Goal: Transaction & Acquisition: Purchase product/service

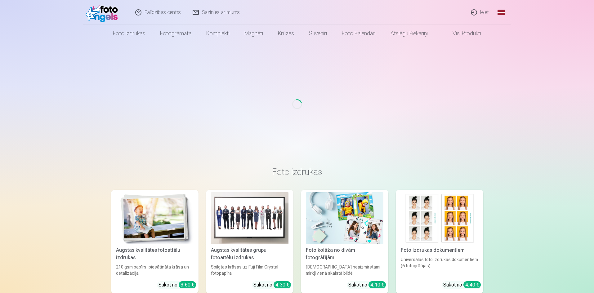
click at [487, 12] on link "Ieiet" at bounding box center [480, 12] width 30 height 25
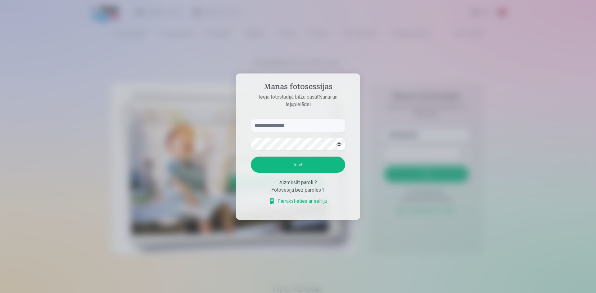
click at [272, 126] on input "text" at bounding box center [298, 125] width 94 height 12
type input "**********"
click at [303, 169] on button "Ieiet" at bounding box center [298, 165] width 94 height 16
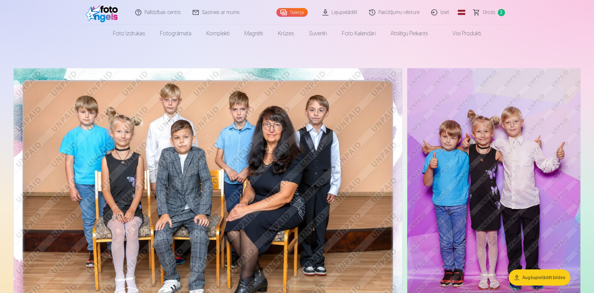
click at [490, 12] on span "Grozs" at bounding box center [489, 12] width 13 height 7
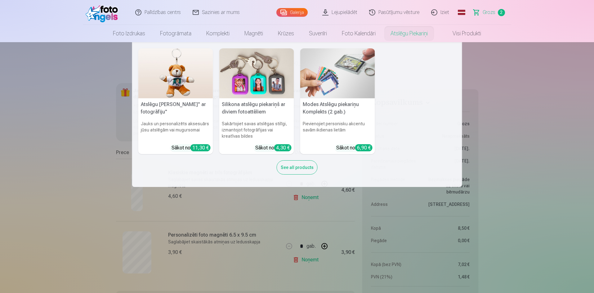
click at [265, 85] on img at bounding box center [256, 73] width 75 height 50
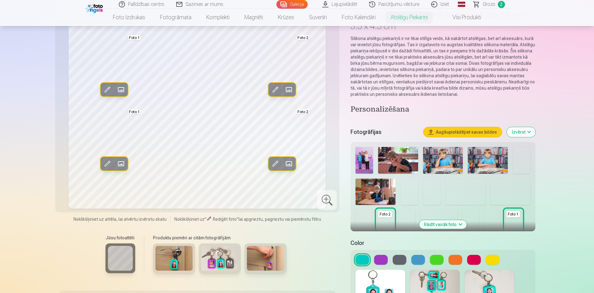
scroll to position [31, 0]
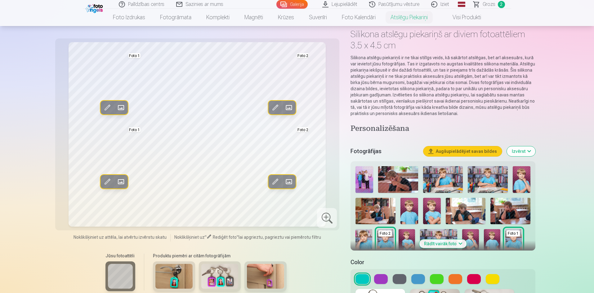
click at [401, 182] on img at bounding box center [398, 179] width 40 height 27
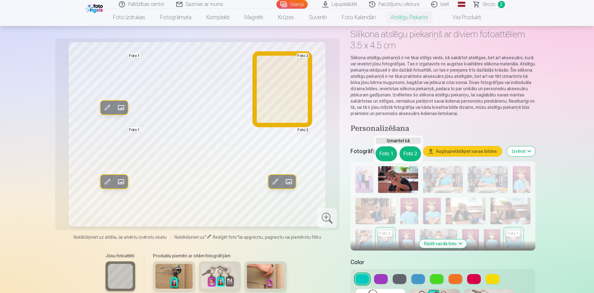
click at [410, 158] on button "Foto 2" at bounding box center [410, 153] width 21 height 15
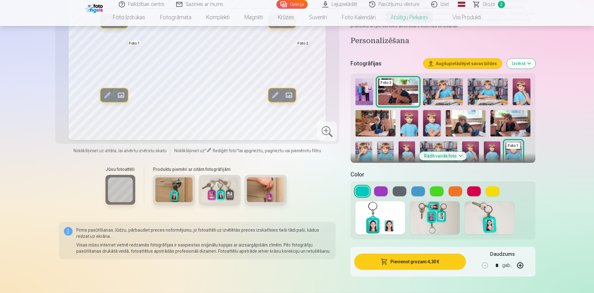
scroll to position [124, 0]
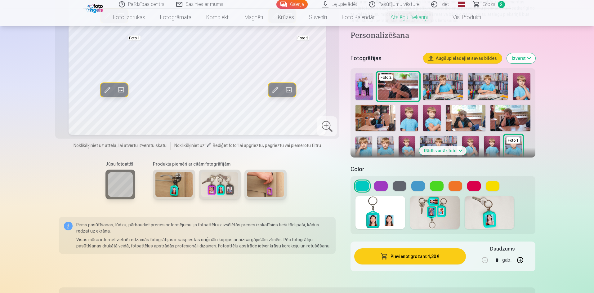
click at [397, 185] on button at bounding box center [400, 186] width 14 height 10
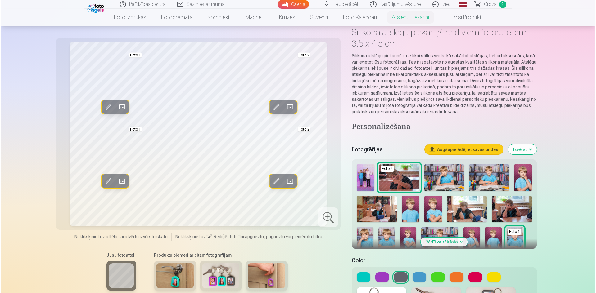
scroll to position [186, 0]
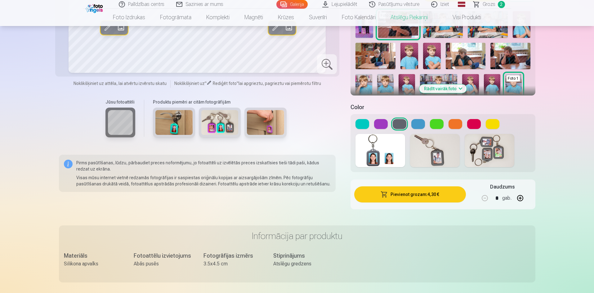
click at [405, 197] on button "Pievienot grozam : 4,30 €" at bounding box center [409, 194] width 111 height 16
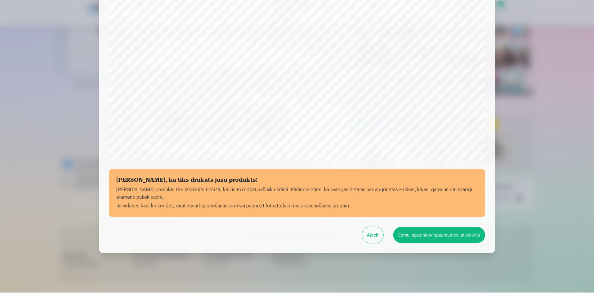
scroll to position [154, 0]
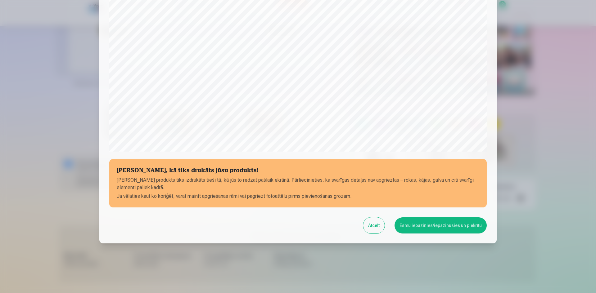
click at [416, 223] on button "Esmu iepazinies/iepazinusies un piekrītu" at bounding box center [440, 225] width 92 height 16
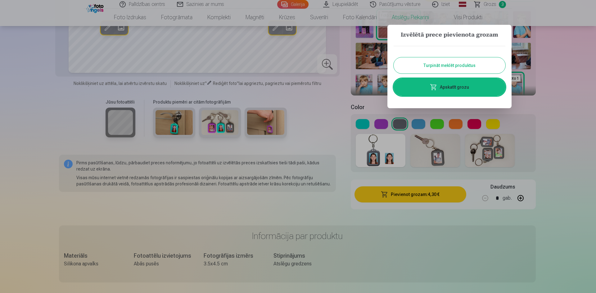
click at [440, 69] on button "Turpināt meklēt produktus" at bounding box center [449, 65] width 112 height 16
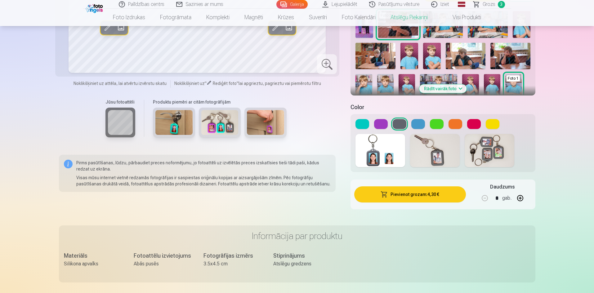
click at [488, 3] on span "Grozs" at bounding box center [489, 4] width 13 height 7
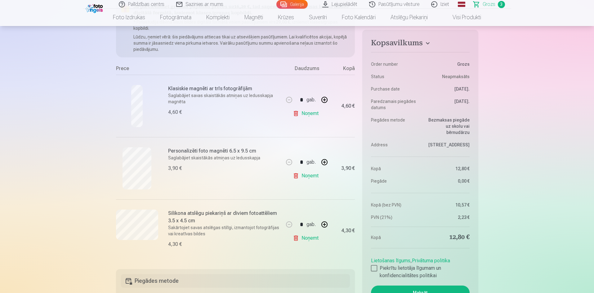
scroll to position [93, 0]
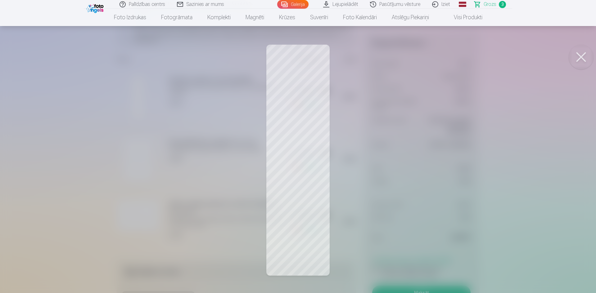
click at [577, 55] on button at bounding box center [580, 57] width 25 height 25
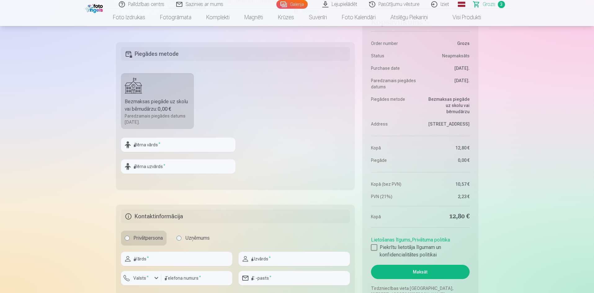
scroll to position [323, 0]
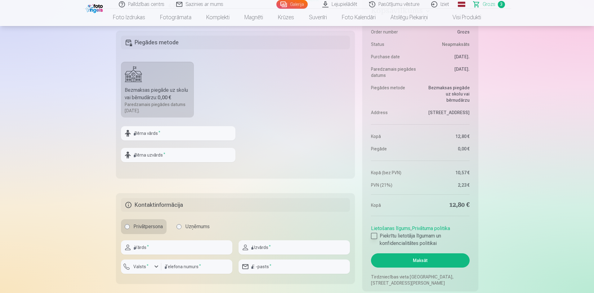
click at [375, 236] on div at bounding box center [374, 236] width 6 height 6
click at [178, 134] on input "text" at bounding box center [178, 133] width 114 height 14
type input "**********"
click at [175, 153] on input "text" at bounding box center [178, 155] width 114 height 14
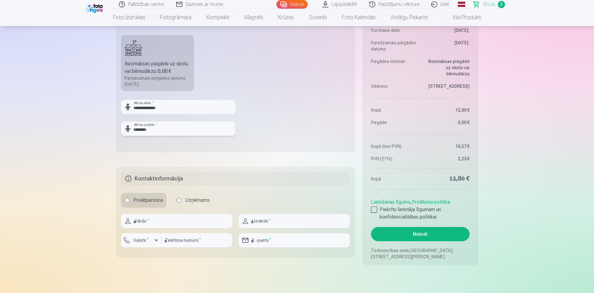
scroll to position [385, 0]
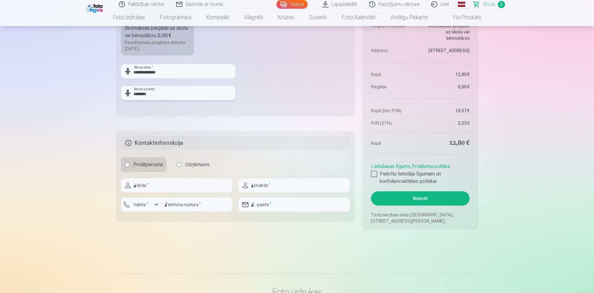
type input "********"
click at [157, 185] on input "text" at bounding box center [176, 185] width 111 height 14
type input "******"
type input "********"
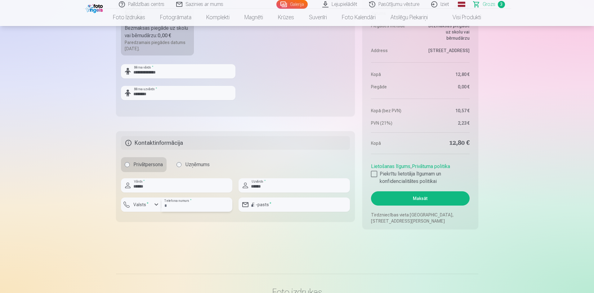
type input "**********"
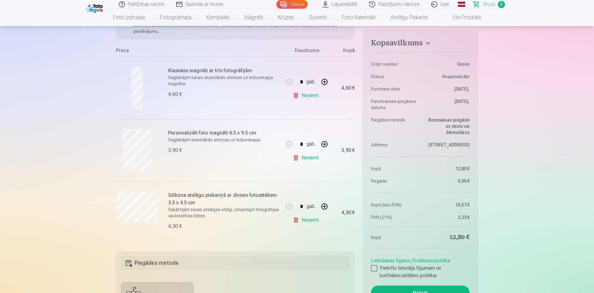
scroll to position [0, 0]
